Goal: Information Seeking & Learning: Check status

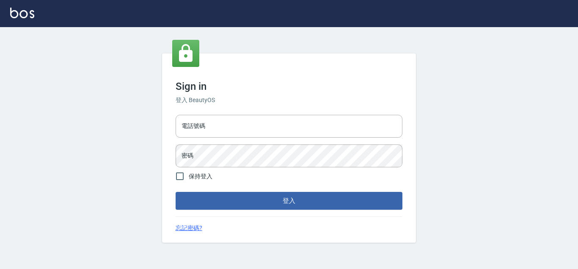
click at [217, 143] on div "電話號碼 電話號碼 密碼 密碼" at bounding box center [289, 140] width 234 height 59
click at [221, 122] on input "電話號碼" at bounding box center [289, 126] width 227 height 23
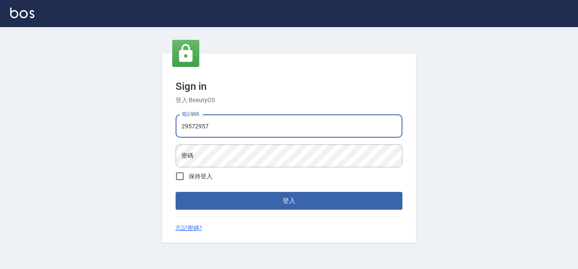
type input "29572957"
click at [289, 167] on div "電話號碼 [PHONE_NUMBER] 電話號碼 密碼 密碼" at bounding box center [289, 140] width 234 height 59
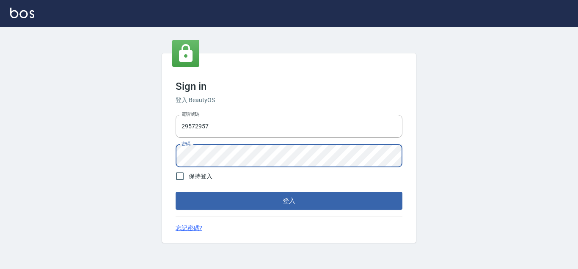
click at [176, 192] on button "登入" at bounding box center [289, 201] width 227 height 18
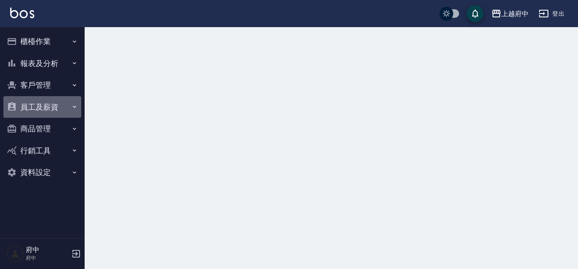
click at [45, 107] on button "員工及薪資" at bounding box center [42, 107] width 78 height 22
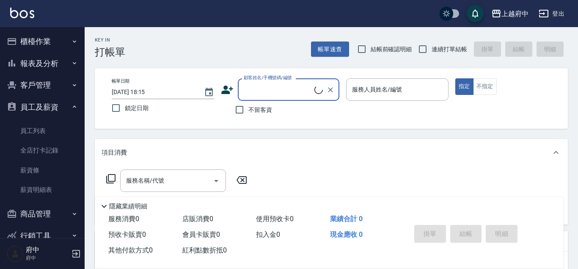
click at [49, 88] on button "客戶管理" at bounding box center [42, 85] width 78 height 22
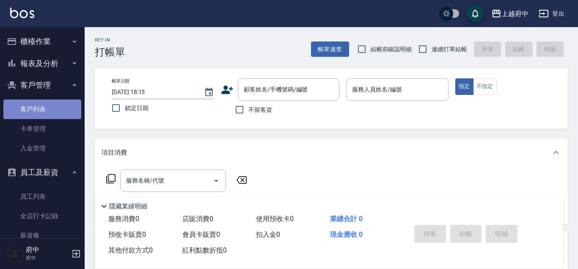
click at [42, 110] on link "客戶列表" at bounding box center [42, 109] width 78 height 19
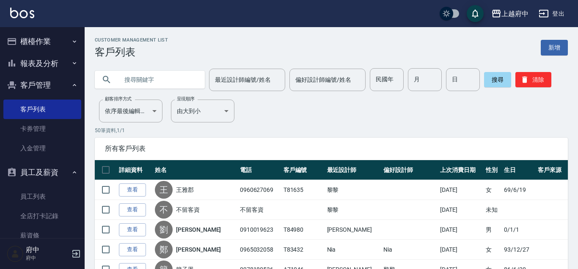
click at [153, 79] on input "text" at bounding box center [159, 79] width 80 height 23
paste input "0932689762"
type input "0932689762"
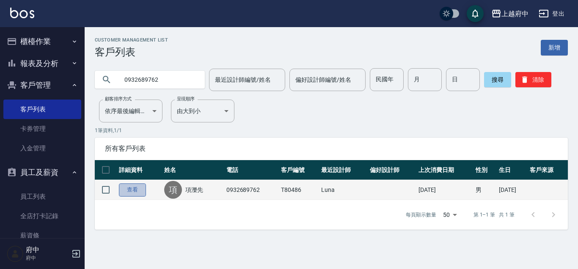
click at [128, 188] on link "查看" at bounding box center [132, 189] width 27 height 13
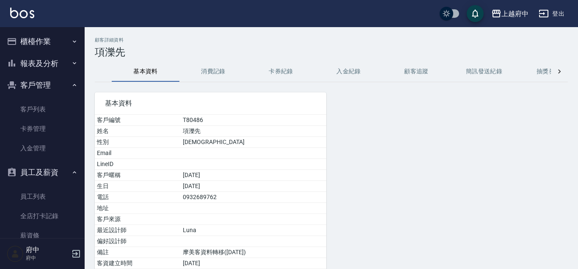
click at [211, 65] on button "消費記錄" at bounding box center [214, 71] width 68 height 20
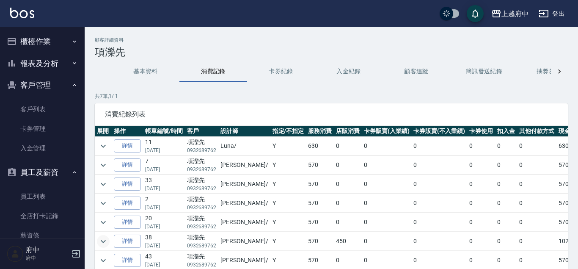
click at [103, 238] on icon "expand row" at bounding box center [103, 241] width 10 height 10
